Goal: Task Accomplishment & Management: Use online tool/utility

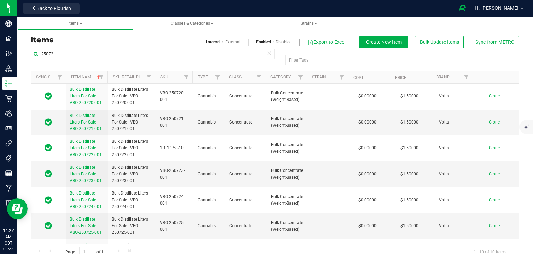
click at [268, 55] on icon at bounding box center [269, 53] width 5 height 8
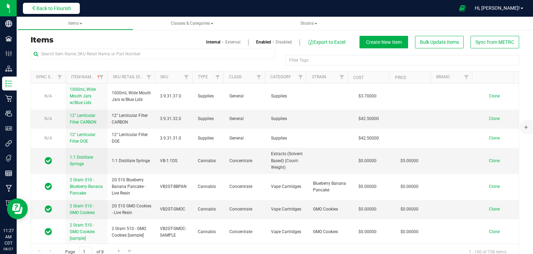
click at [56, 7] on span "Back to Flourish" at bounding box center [53, 9] width 35 height 6
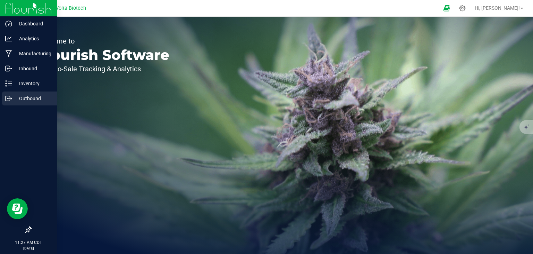
click at [30, 103] on div "Outbound" at bounding box center [29, 98] width 55 height 14
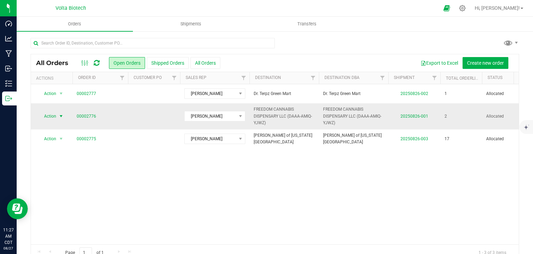
click at [58, 118] on span "select" at bounding box center [61, 116] width 6 height 6
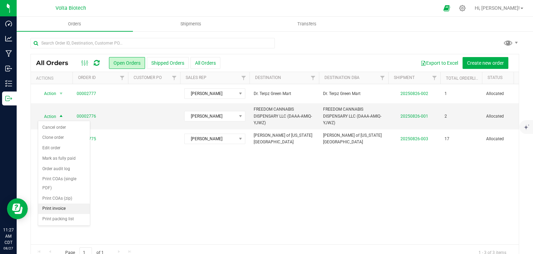
click at [64, 208] on li "Print invoice" at bounding box center [64, 208] width 52 height 10
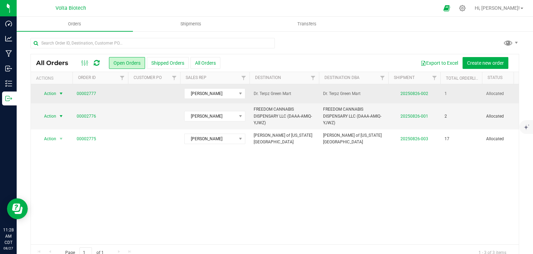
click at [59, 94] on span "select" at bounding box center [61, 94] width 6 height 6
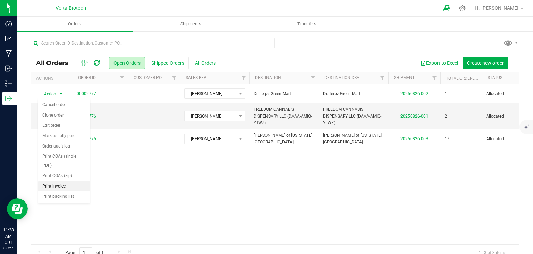
click at [61, 185] on li "Print invoice" at bounding box center [64, 186] width 52 height 10
